Goal: Information Seeking & Learning: Learn about a topic

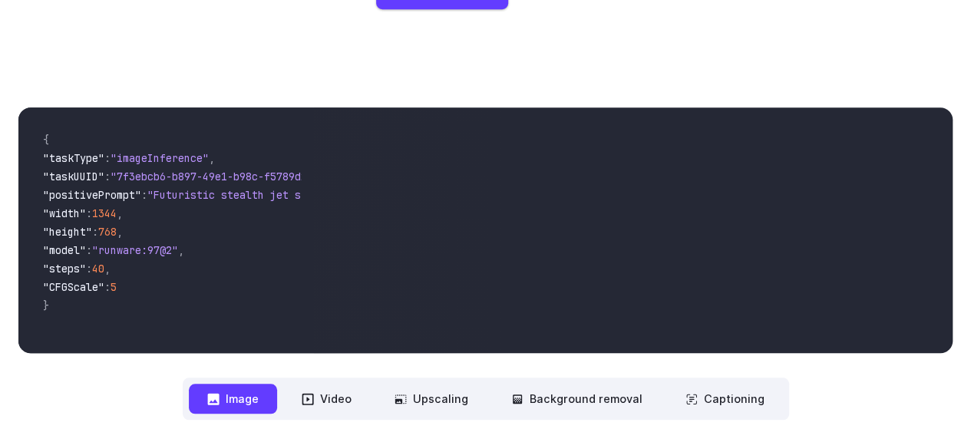
scroll to position [471, 0]
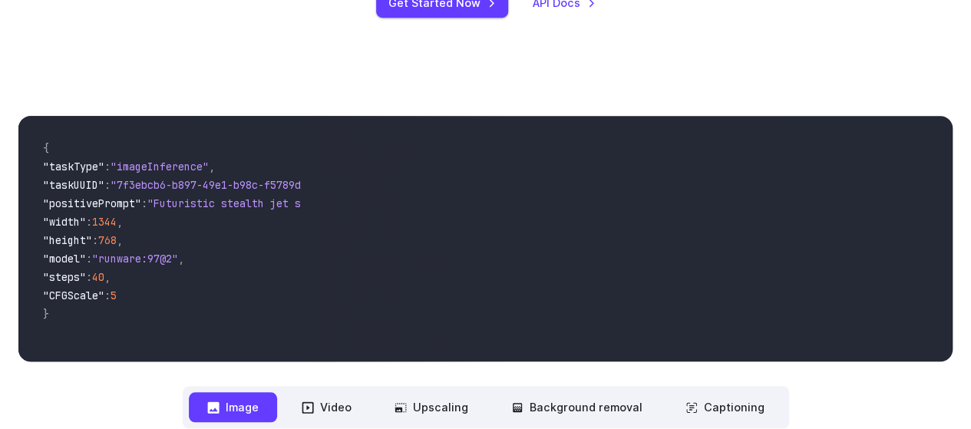
click at [104, 293] on span ""CFGScale"" at bounding box center [73, 296] width 61 height 14
click at [577, 228] on video at bounding box center [633, 239] width 640 height 246
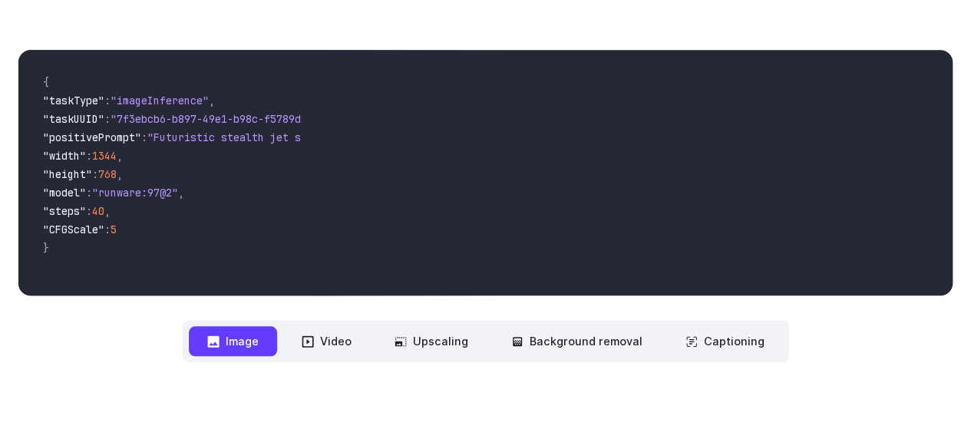
scroll to position [525, 0]
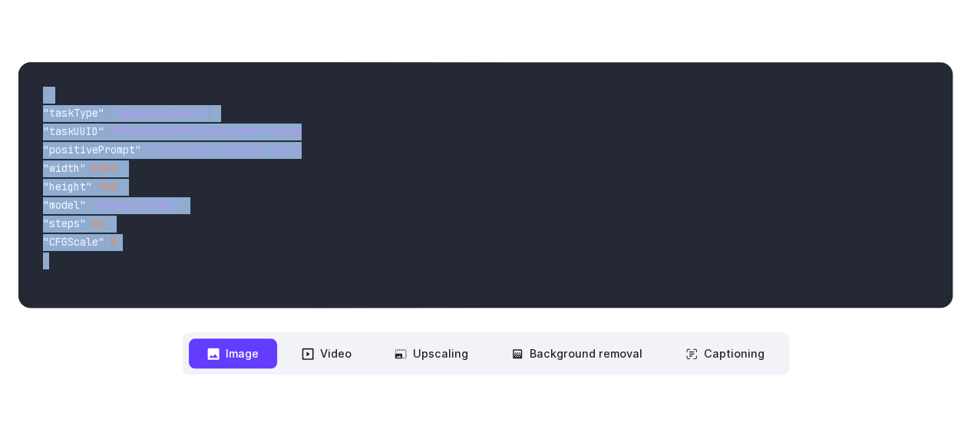
drag, startPoint x: 46, startPoint y: 81, endPoint x: 158, endPoint y: 259, distance: 210.5
click at [158, 259] on code "{ "taskType" : "imageInference" , "taskUUID" : "7f3ebcb6-b897-49e1-b98c-f5789d2…" at bounding box center [166, 184] width 270 height 221
click at [157, 259] on span "}" at bounding box center [166, 262] width 246 height 18
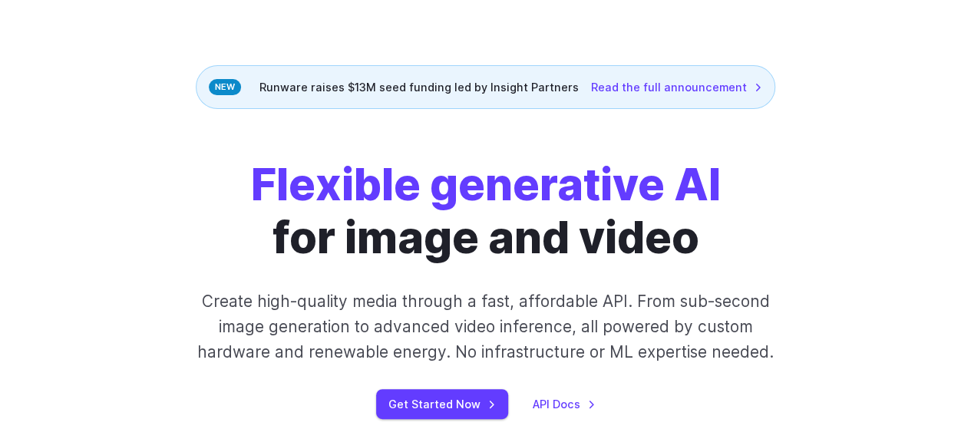
scroll to position [0, 0]
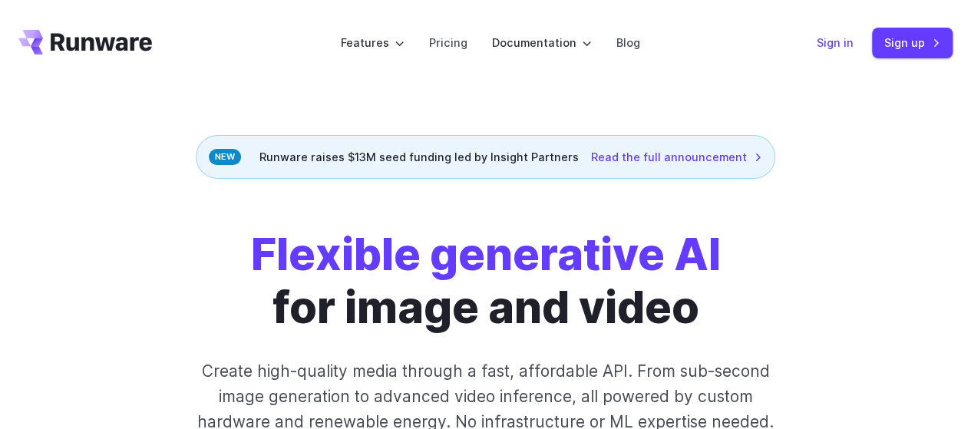
drag, startPoint x: 845, startPoint y: 39, endPoint x: 818, endPoint y: 66, distance: 38.0
click at [844, 39] on link "Sign in" at bounding box center [835, 43] width 37 height 18
